Goal: Transaction & Acquisition: Purchase product/service

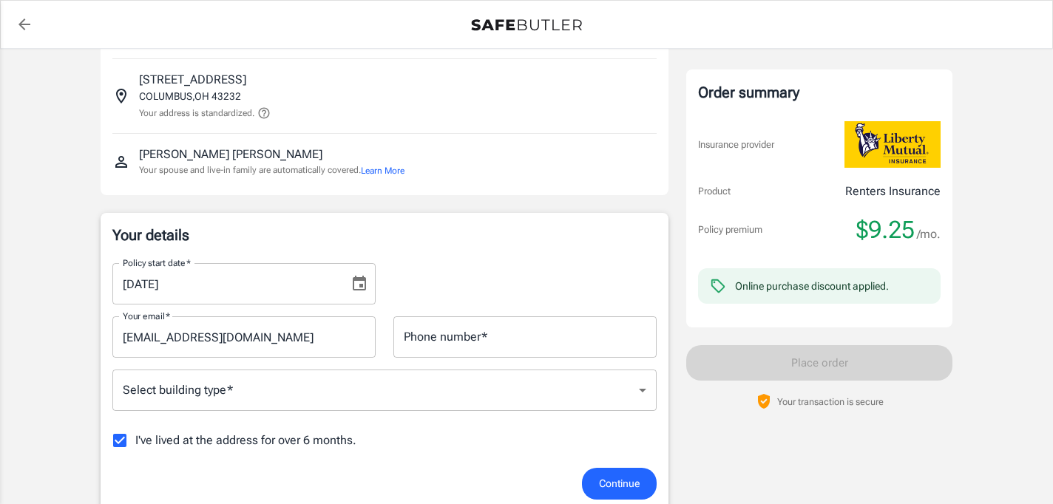
scroll to position [143, 0]
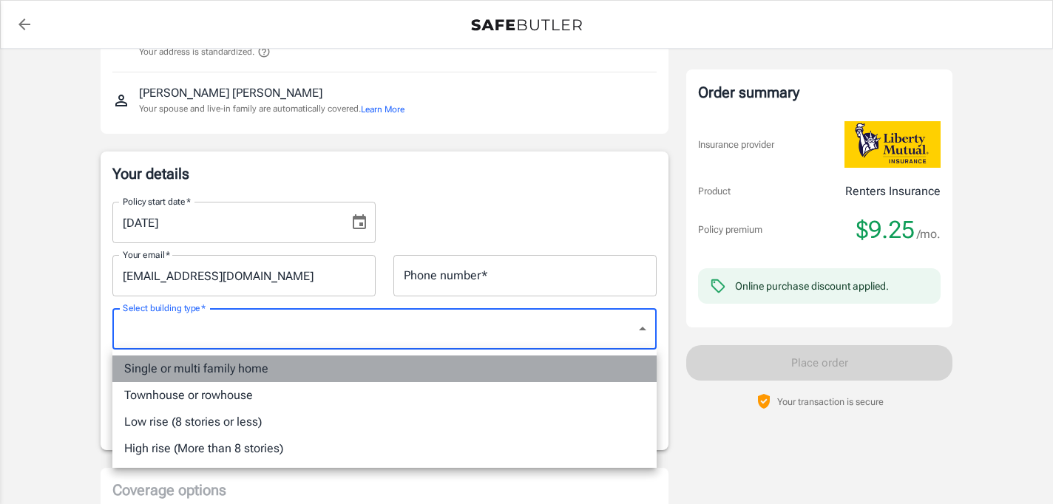
click at [472, 373] on li "Single or multi family home" at bounding box center [384, 369] width 544 height 27
type input "singlefamily"
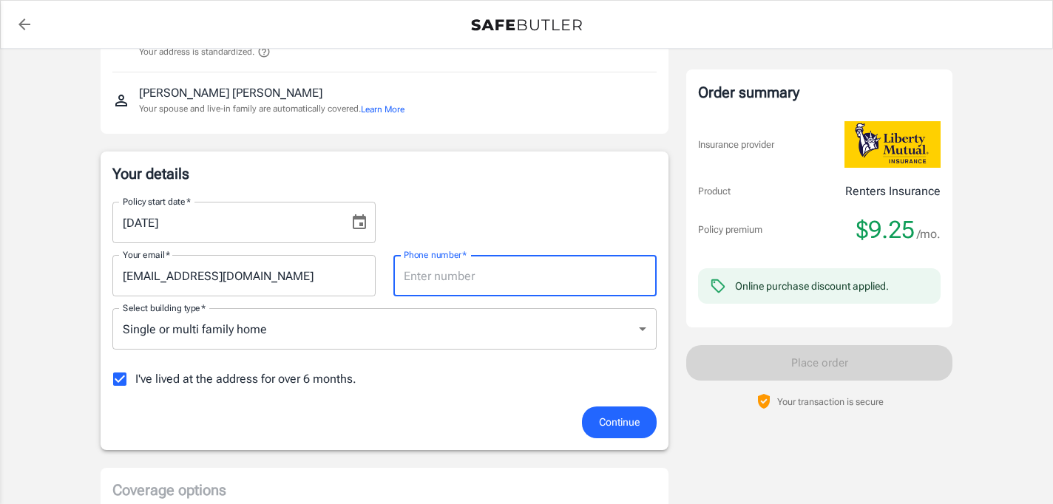
click at [497, 274] on input "Phone number   *" at bounding box center [524, 275] width 263 height 41
type input "6147798363"
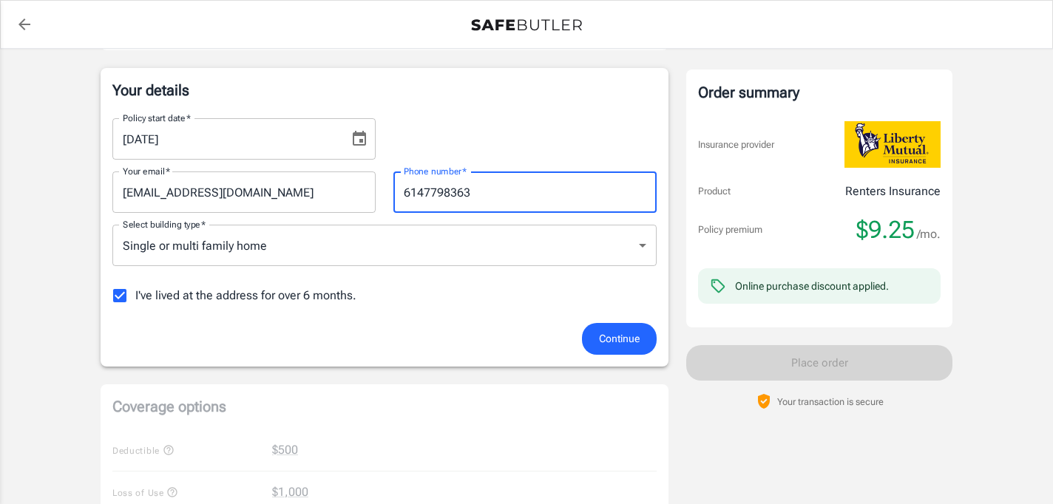
scroll to position [231, 0]
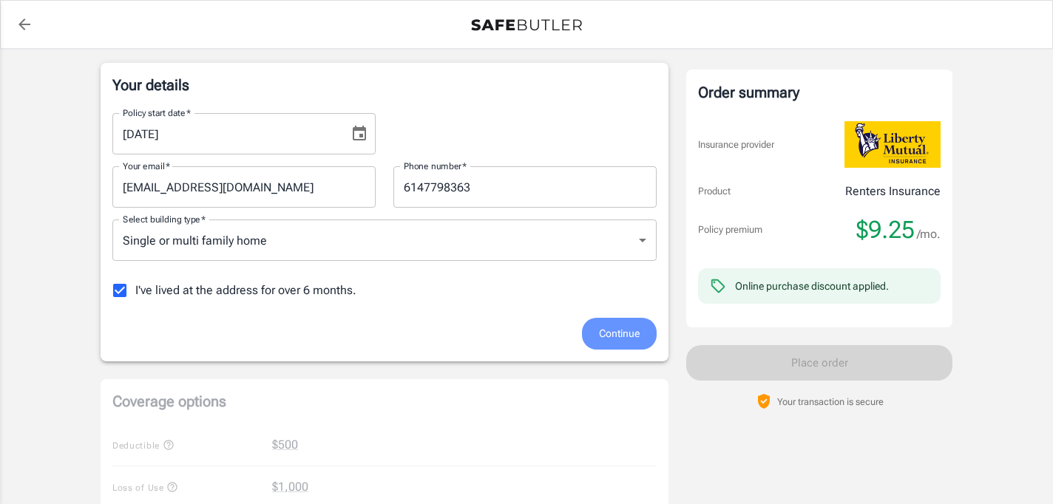
click at [610, 336] on span "Continue" at bounding box center [619, 334] width 41 height 18
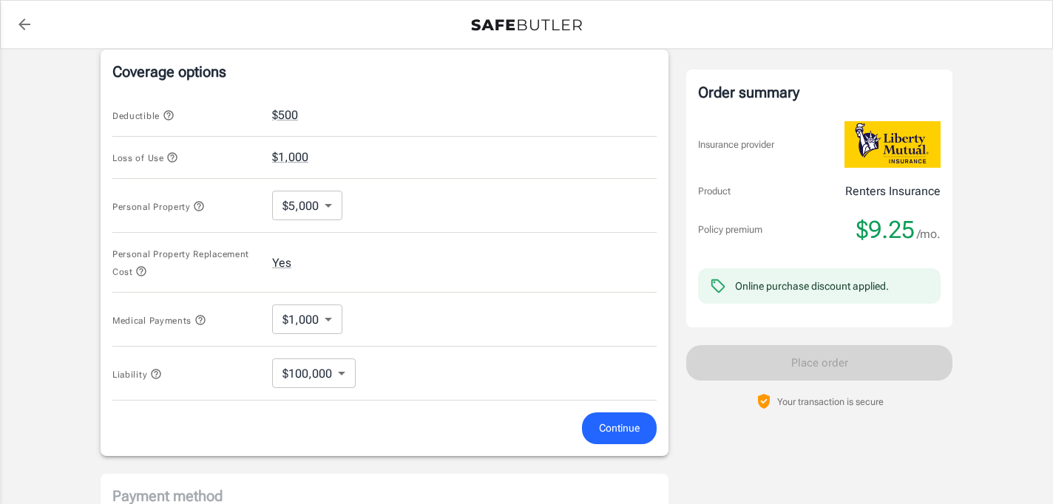
scroll to position [575, 0]
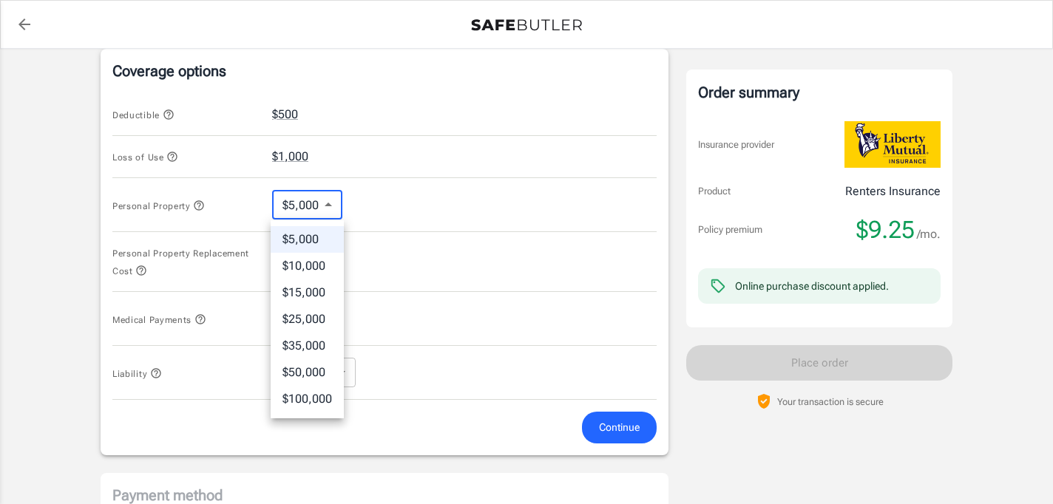
click at [326, 211] on body "Policy premium $ 9.25 /mo Liberty Mutual Renters Insurance [STREET_ADDRESS][PER…" at bounding box center [526, 130] width 1053 height 1411
click at [330, 397] on li "$100,000" at bounding box center [307, 399] width 73 height 27
click at [342, 203] on body "Policy premium $ 9.25 /mo Liberty Mutual Renters Insurance [STREET_ADDRESS][PER…" at bounding box center [526, 130] width 1053 height 1411
click at [327, 268] on li "$10,000" at bounding box center [313, 266] width 83 height 27
type input "10000"
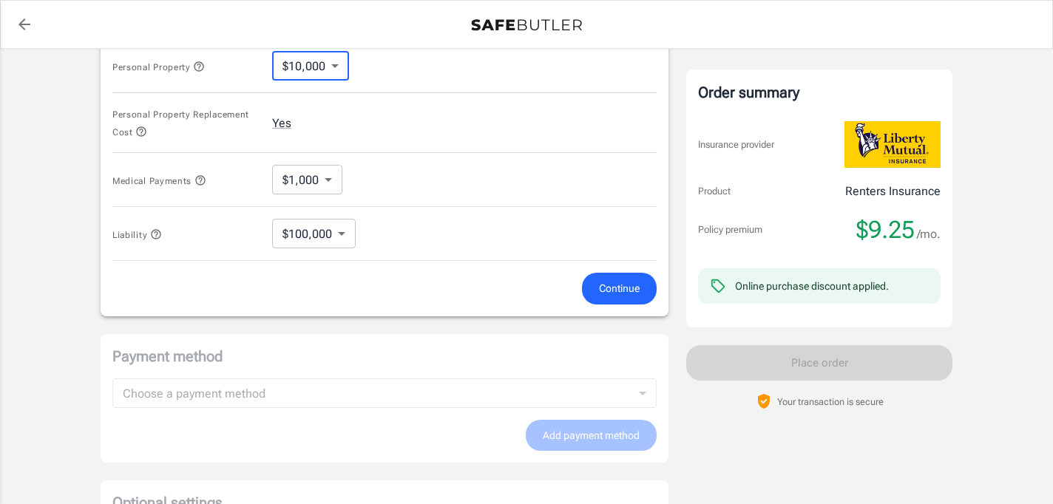
scroll to position [720, 0]
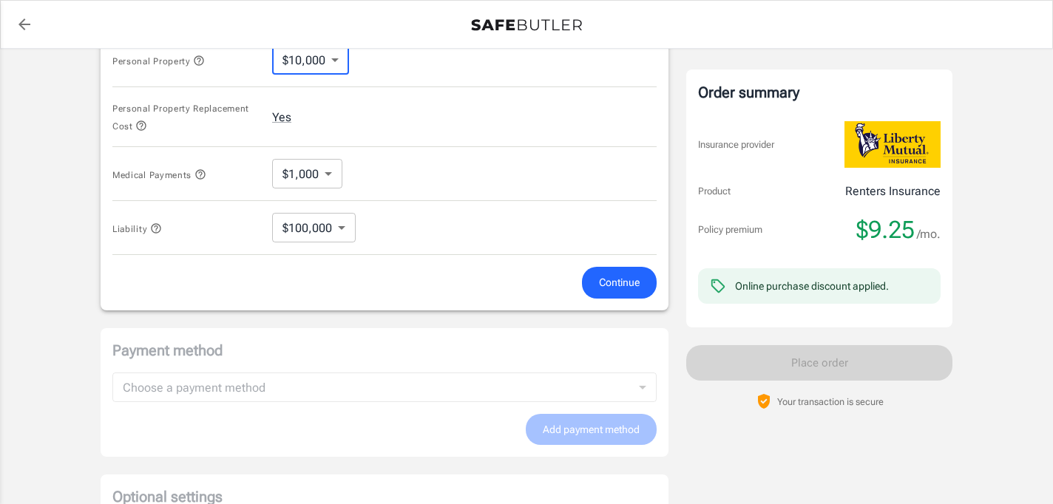
click at [603, 285] on span "Continue" at bounding box center [619, 283] width 41 height 18
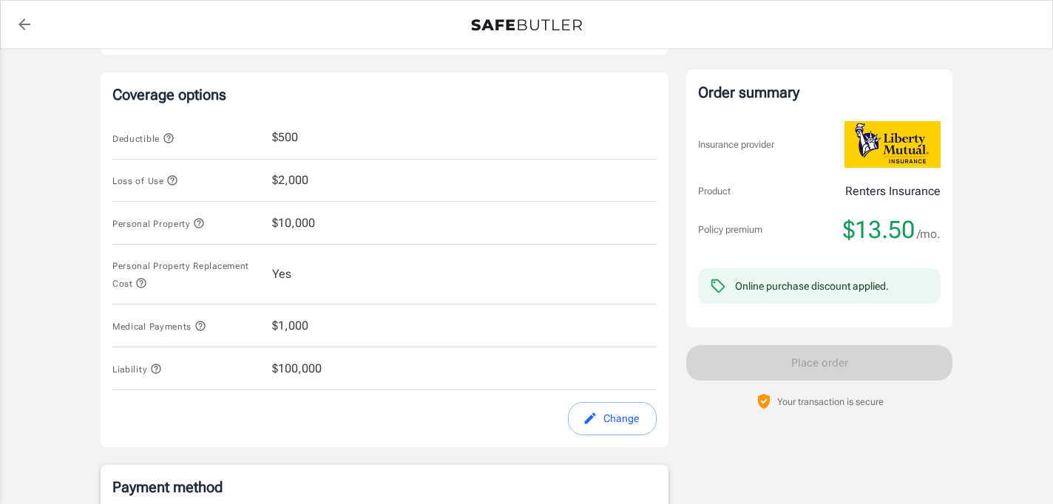
scroll to position [541, 0]
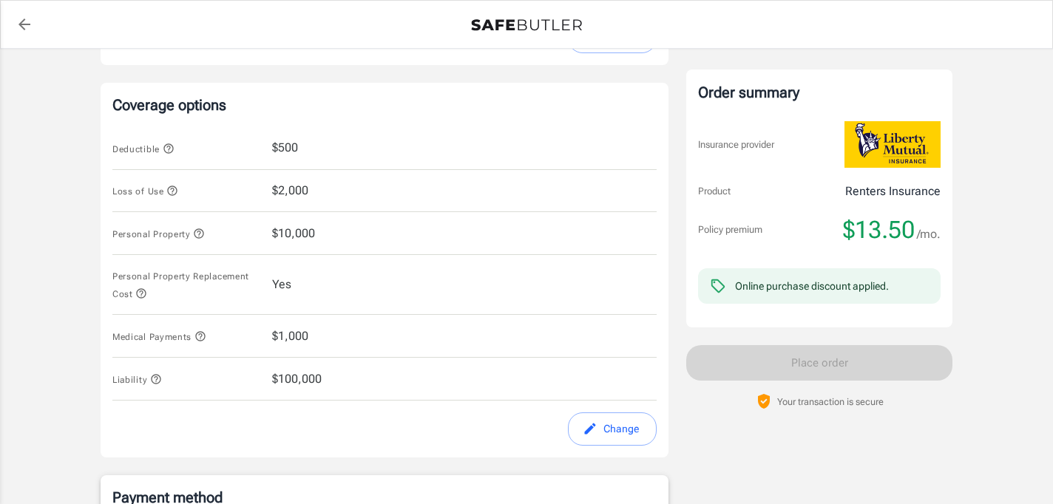
click at [296, 227] on span "$10,000" at bounding box center [293, 234] width 43 height 18
click at [603, 435] on button "Change" at bounding box center [612, 428] width 89 height 33
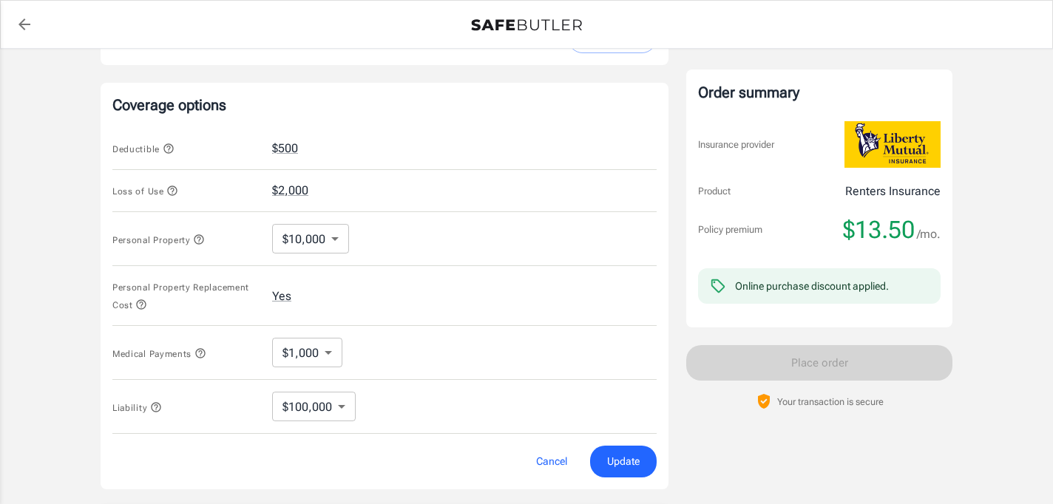
click at [334, 239] on body "Policy premium $ 13.50 /mo Liberty Mutual Renters Insurance [STREET_ADDRESS][PE…" at bounding box center [526, 164] width 1053 height 1411
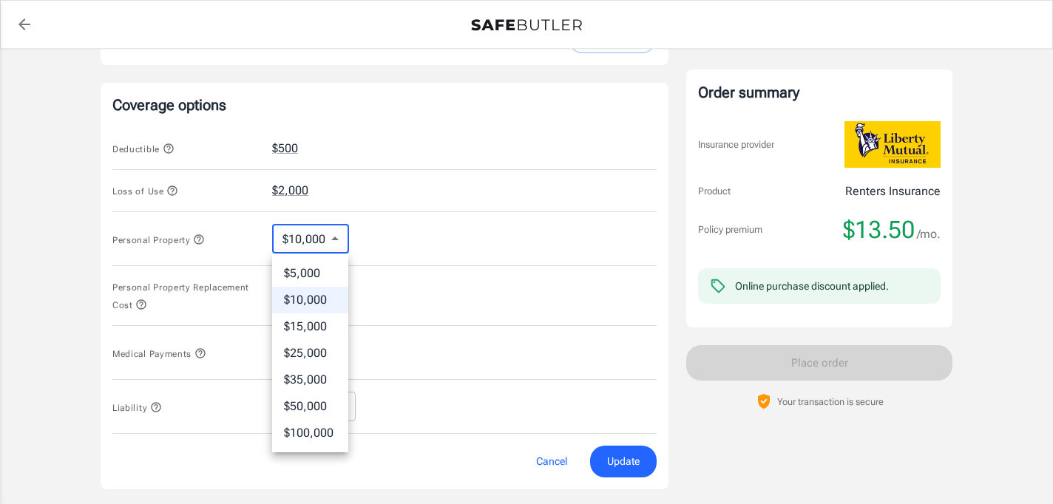
click at [329, 269] on li "$5,000" at bounding box center [310, 273] width 76 height 27
type input "5000"
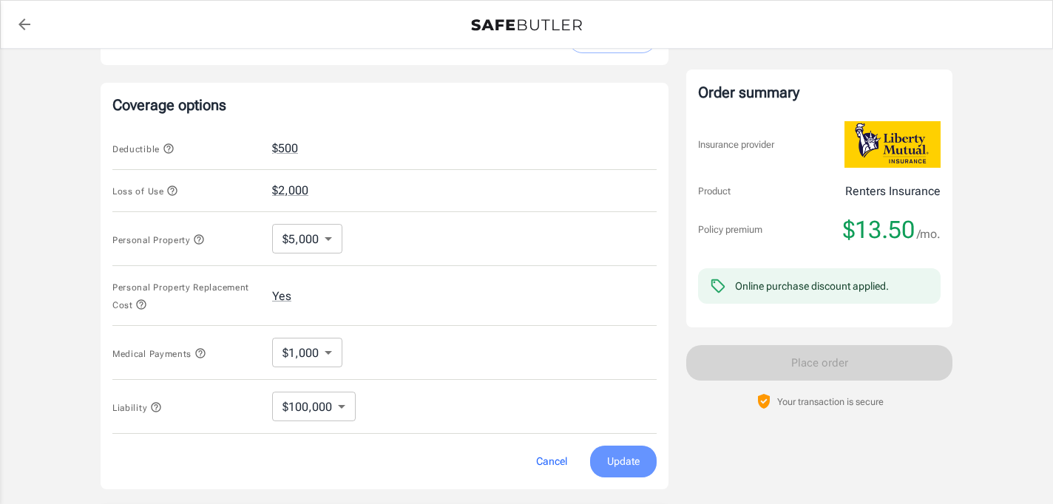
click at [629, 462] on span "Update" at bounding box center [623, 461] width 33 height 18
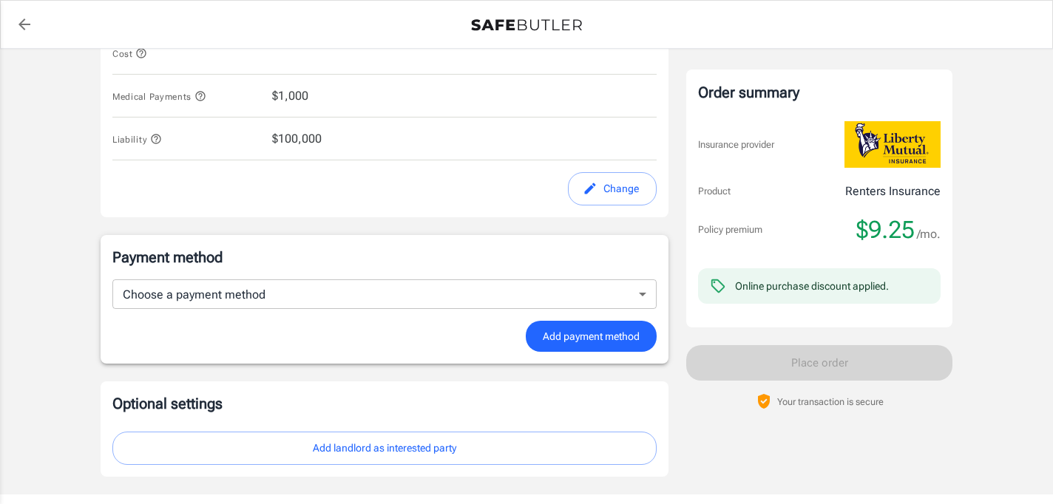
scroll to position [877, 0]
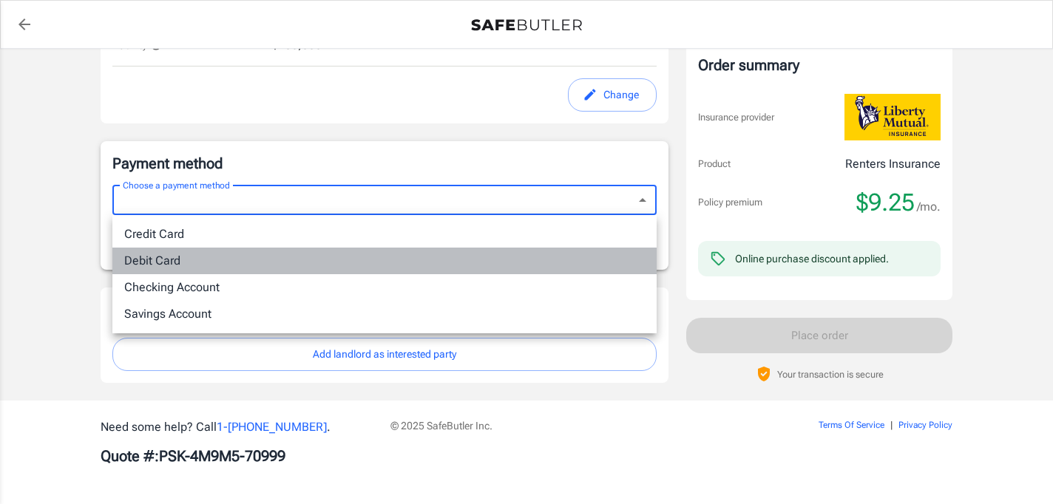
click at [407, 255] on li "Debit Card" at bounding box center [384, 261] width 544 height 27
type input "debit"
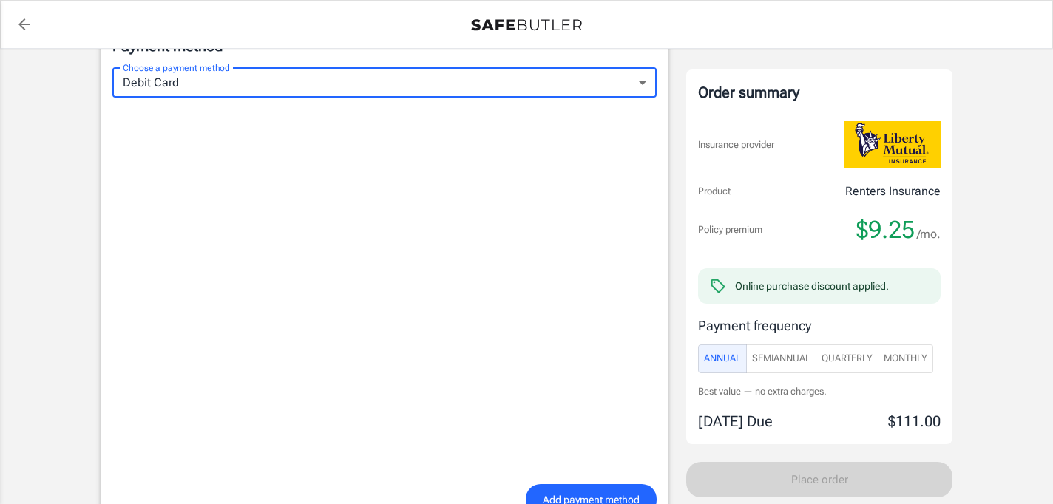
scroll to position [964, 0]
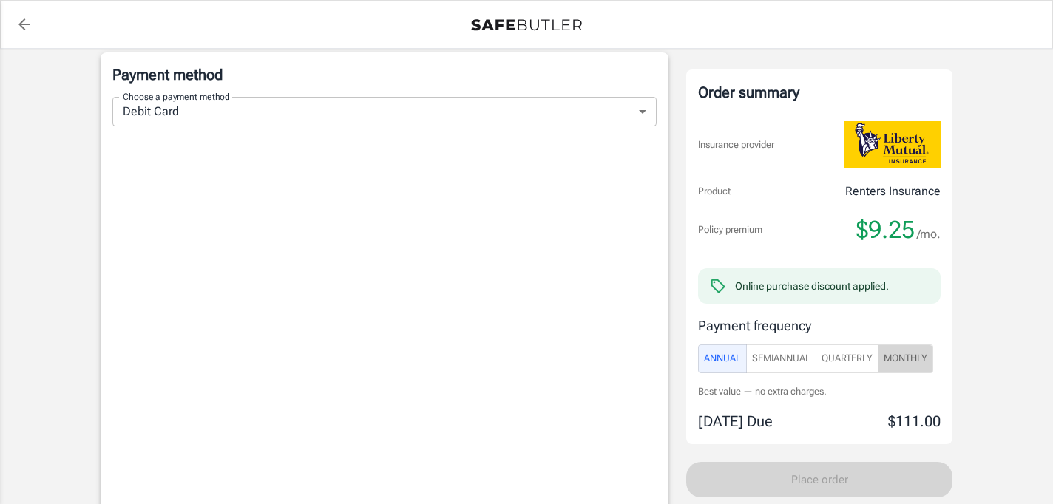
click at [922, 353] on span "Monthly" at bounding box center [905, 358] width 44 height 17
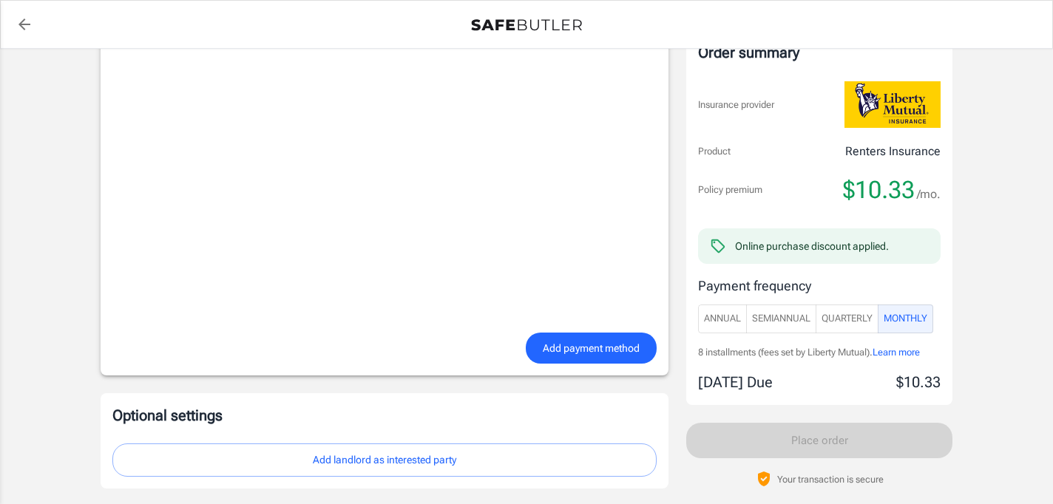
scroll to position [1129, 0]
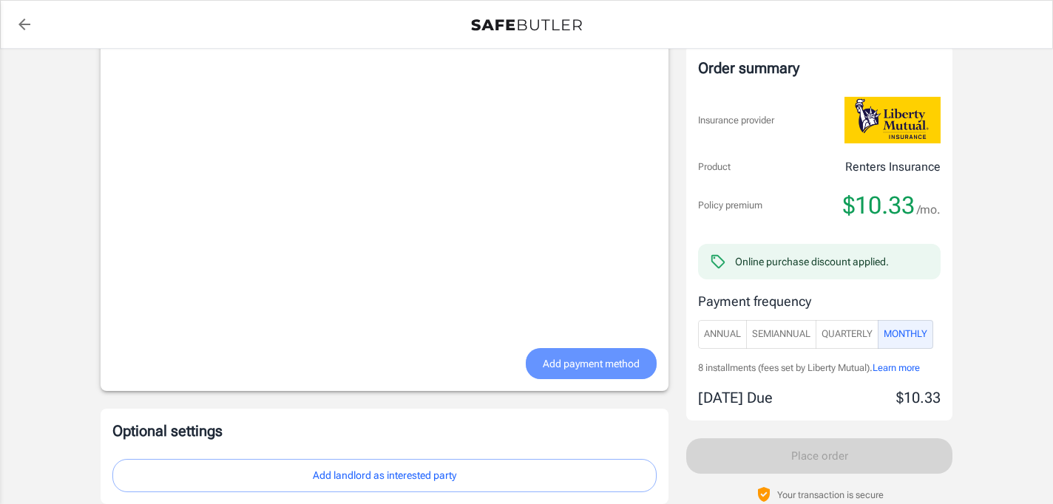
click at [553, 364] on span "Add payment method" at bounding box center [591, 364] width 97 height 18
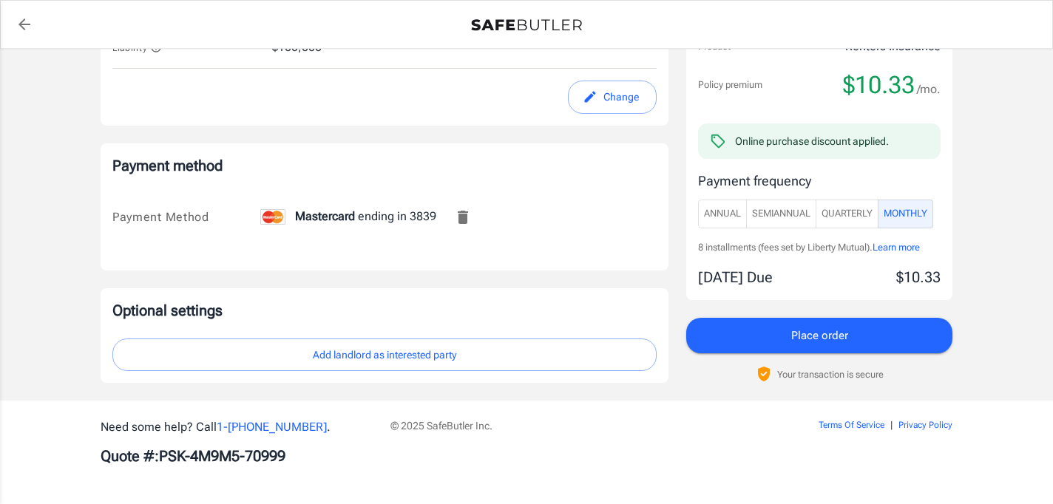
scroll to position [875, 0]
click at [553, 364] on button "Add landlord as interested party" at bounding box center [384, 355] width 544 height 33
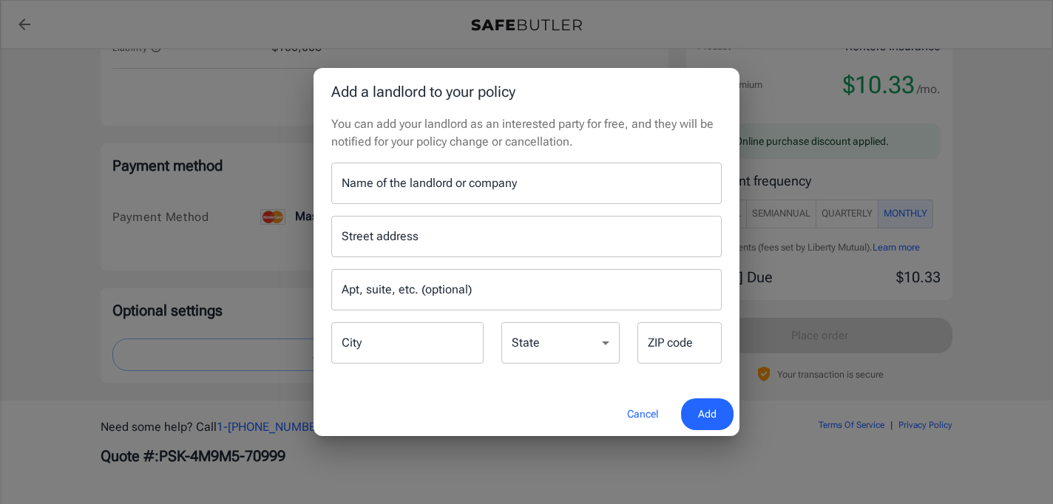
click at [508, 196] on input "Name of the landlord or company" at bounding box center [526, 183] width 390 height 41
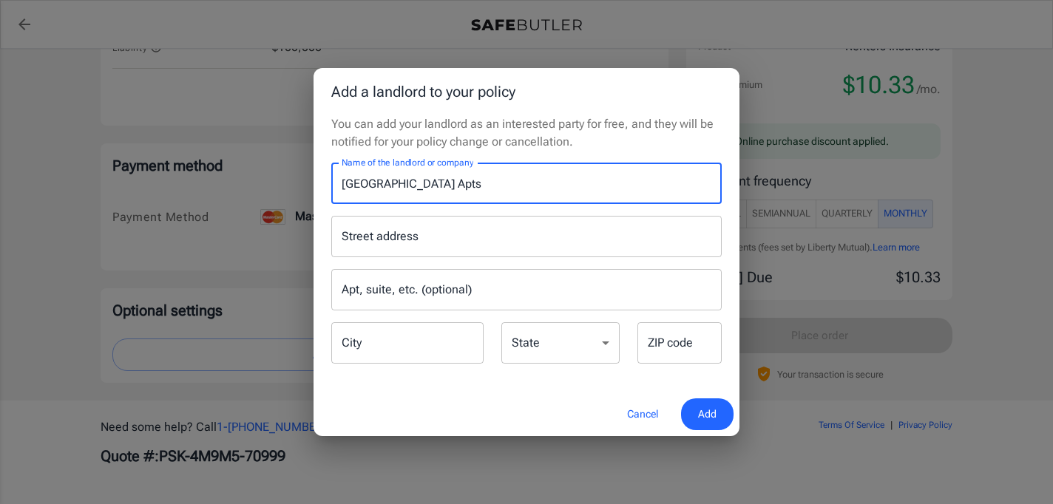
type input "[GEOGRAPHIC_DATA] Apts"
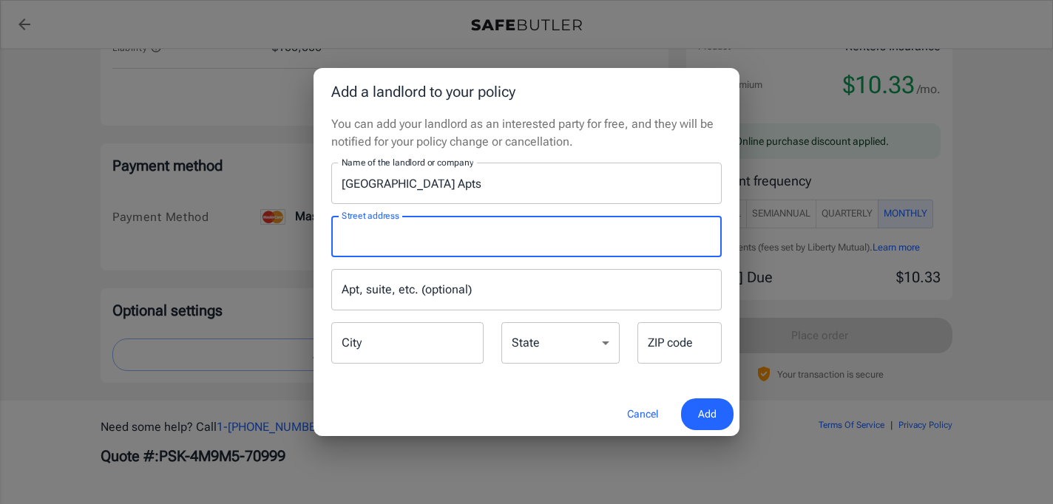
click at [476, 234] on input "Street address" at bounding box center [526, 236] width 377 height 28
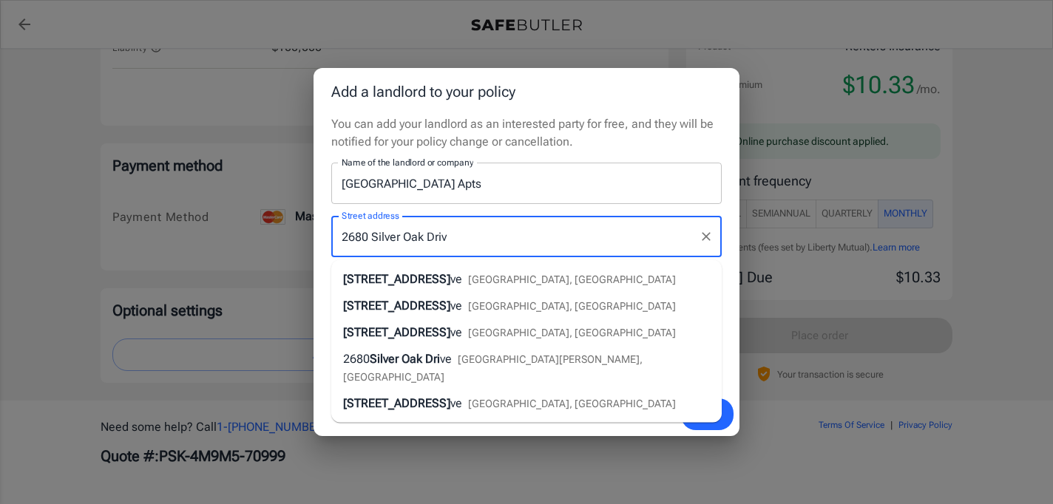
type input "[STREET_ADDRESS]"
click at [476, 275] on span "[GEOGRAPHIC_DATA], [GEOGRAPHIC_DATA]" at bounding box center [560, 280] width 208 height 12
type input "Columbus"
select select "OH"
type input "43232"
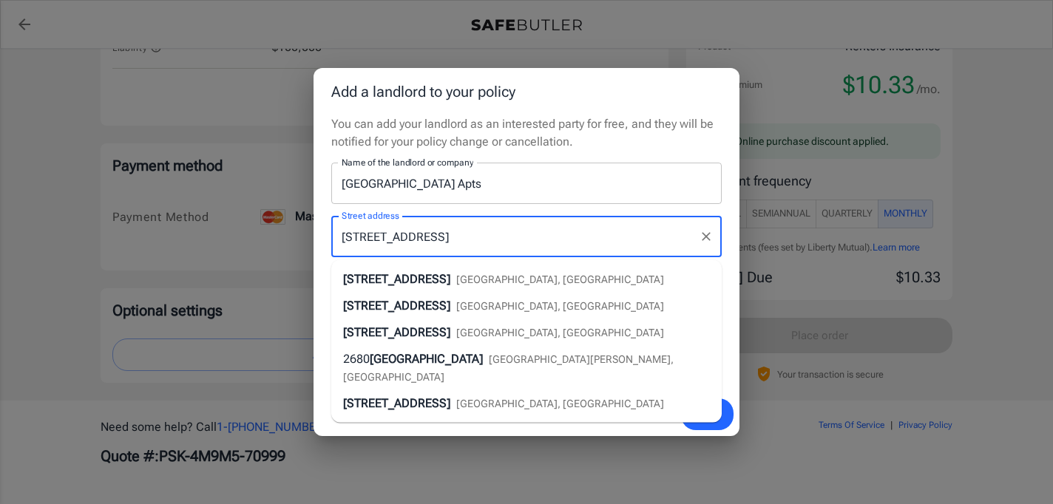
type input "[STREET_ADDRESS]"
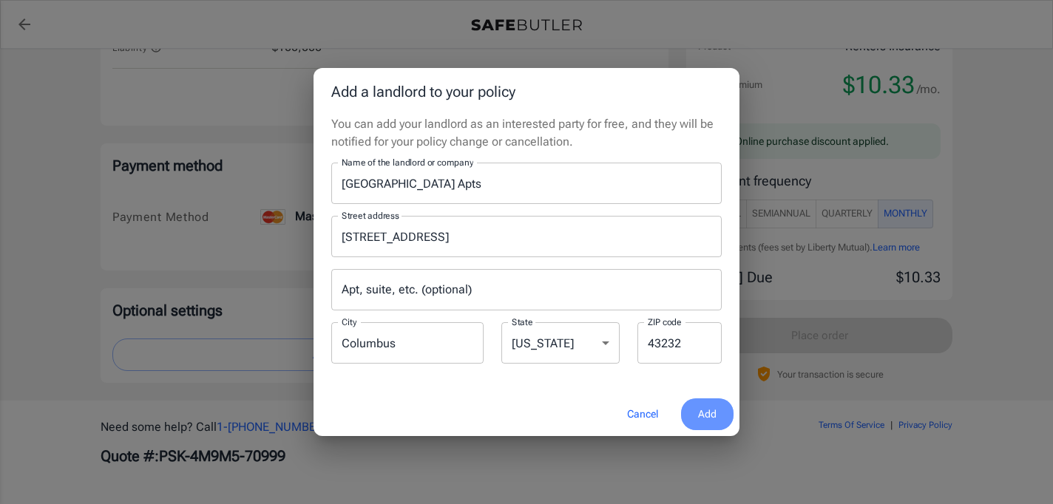
click at [708, 412] on span "Add" at bounding box center [707, 414] width 18 height 18
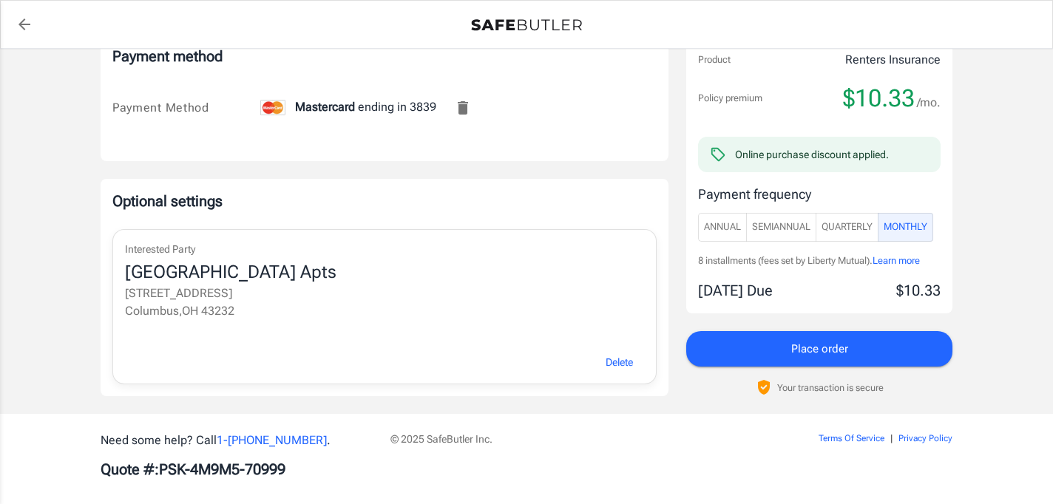
scroll to position [974, 0]
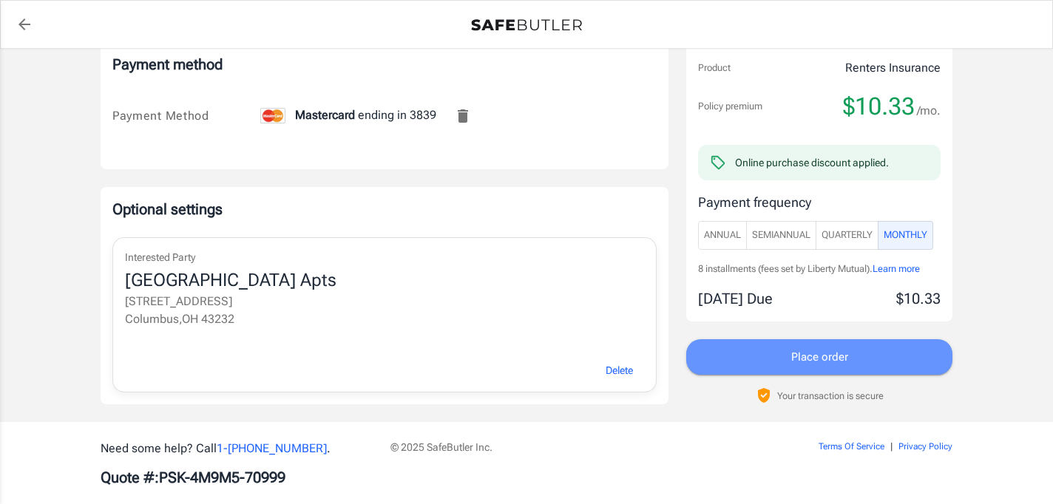
click at [780, 361] on button "Place order" at bounding box center [819, 356] width 266 height 35
